Goal: Use online tool/utility: Utilize a website feature to perform a specific function

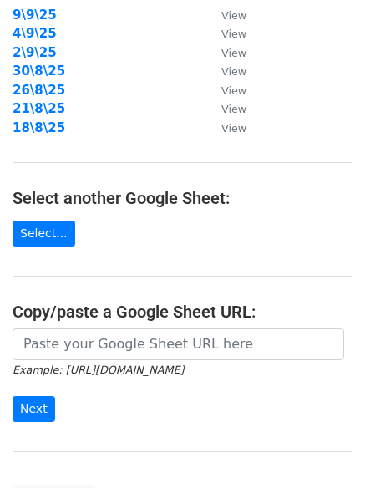
scroll to position [290, 0]
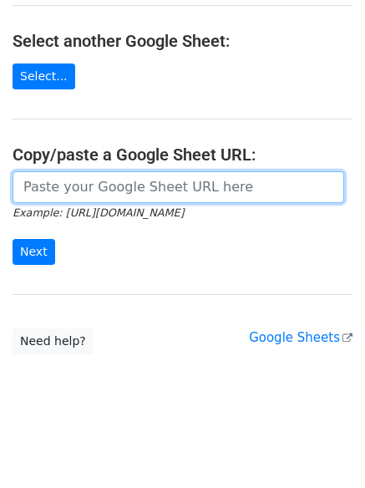
drag, startPoint x: 130, startPoint y: 184, endPoint x: 69, endPoint y: 224, distance: 72.3
click at [130, 184] on input "url" at bounding box center [179, 187] width 332 height 32
paste input "https://docs.google.com/spreadsheets/d/1UxnCIBdoDi0ZLiMHsgpvxLiTDieF3zpA0pPmcjY…"
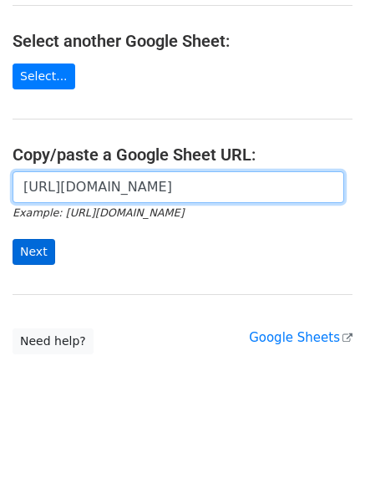
scroll to position [0, 353]
type input "https://docs.google.com/spreadsheets/d/1UxnCIBdoDi0ZLiMHsgpvxLiTDieF3zpA0pPmcjY…"
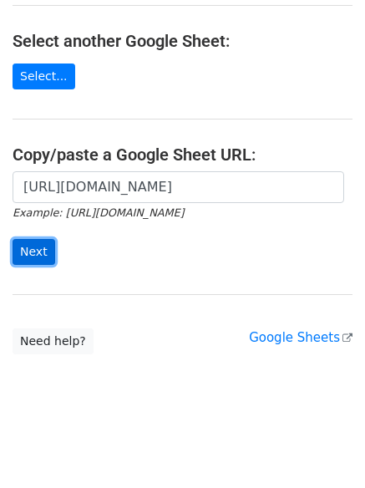
click at [39, 239] on input "Next" at bounding box center [34, 252] width 43 height 26
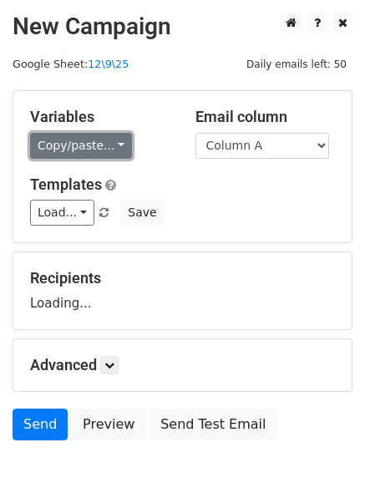
click at [77, 140] on link "Copy/paste..." at bounding box center [81, 146] width 102 height 26
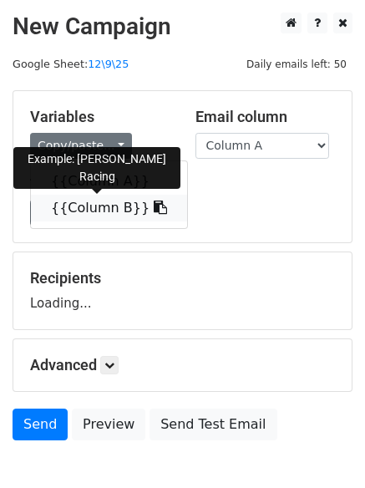
click at [92, 197] on link "{{Column B}}" at bounding box center [109, 208] width 156 height 27
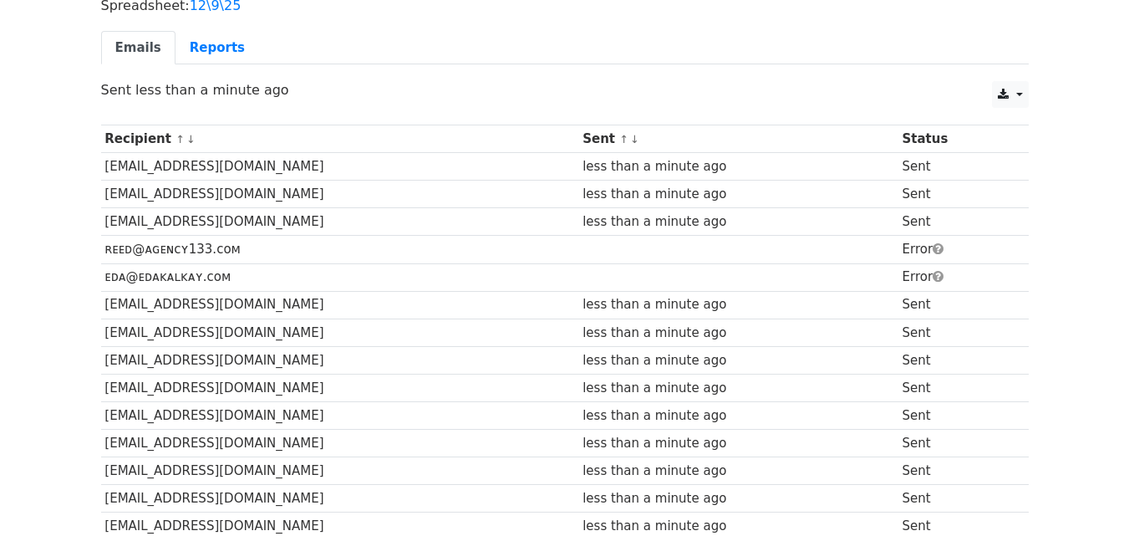
scroll to position [83, 0]
